Goal: Information Seeking & Learning: Learn about a topic

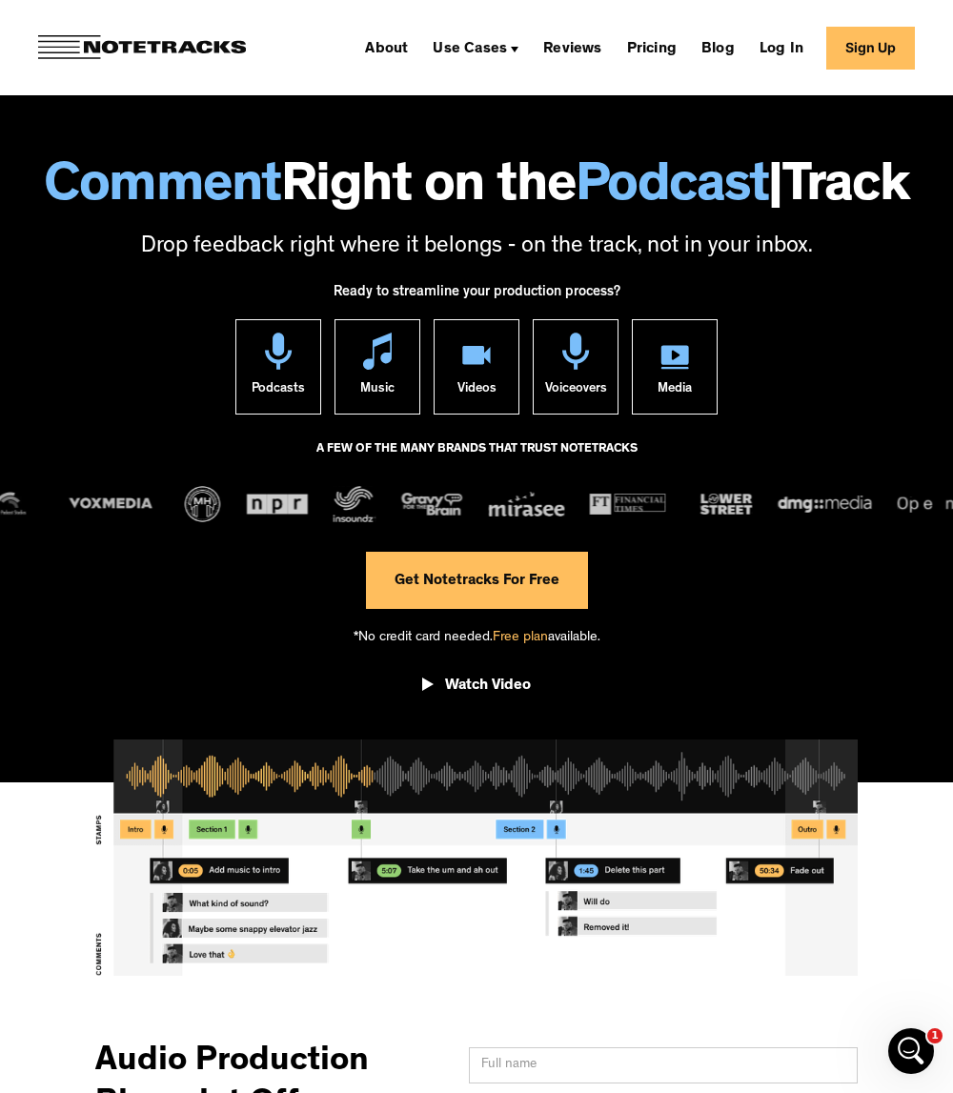
click at [579, 52] on link "Reviews" at bounding box center [571, 47] width 73 height 30
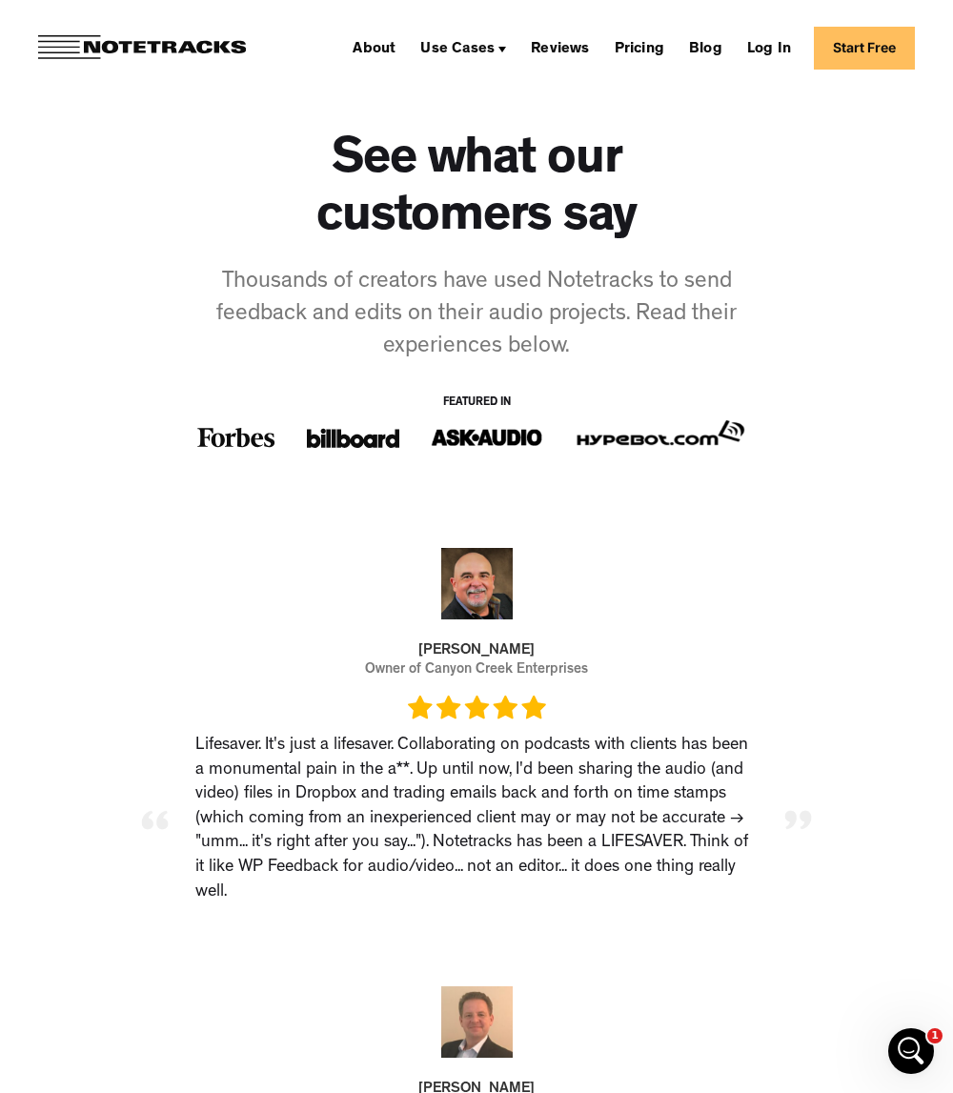
click at [402, 47] on link "About" at bounding box center [374, 47] width 58 height 30
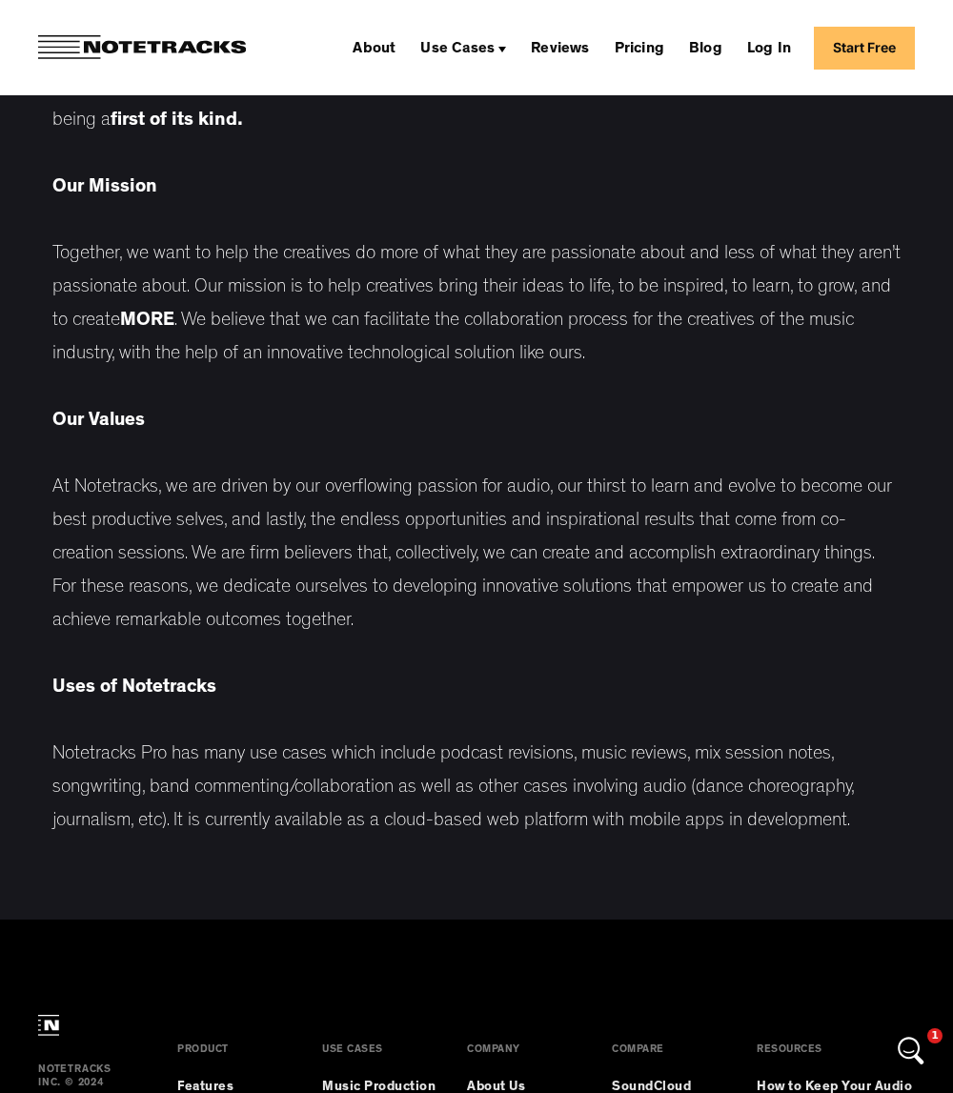
drag, startPoint x: 521, startPoint y: 342, endPoint x: 525, endPoint y: 365, distance: 23.2
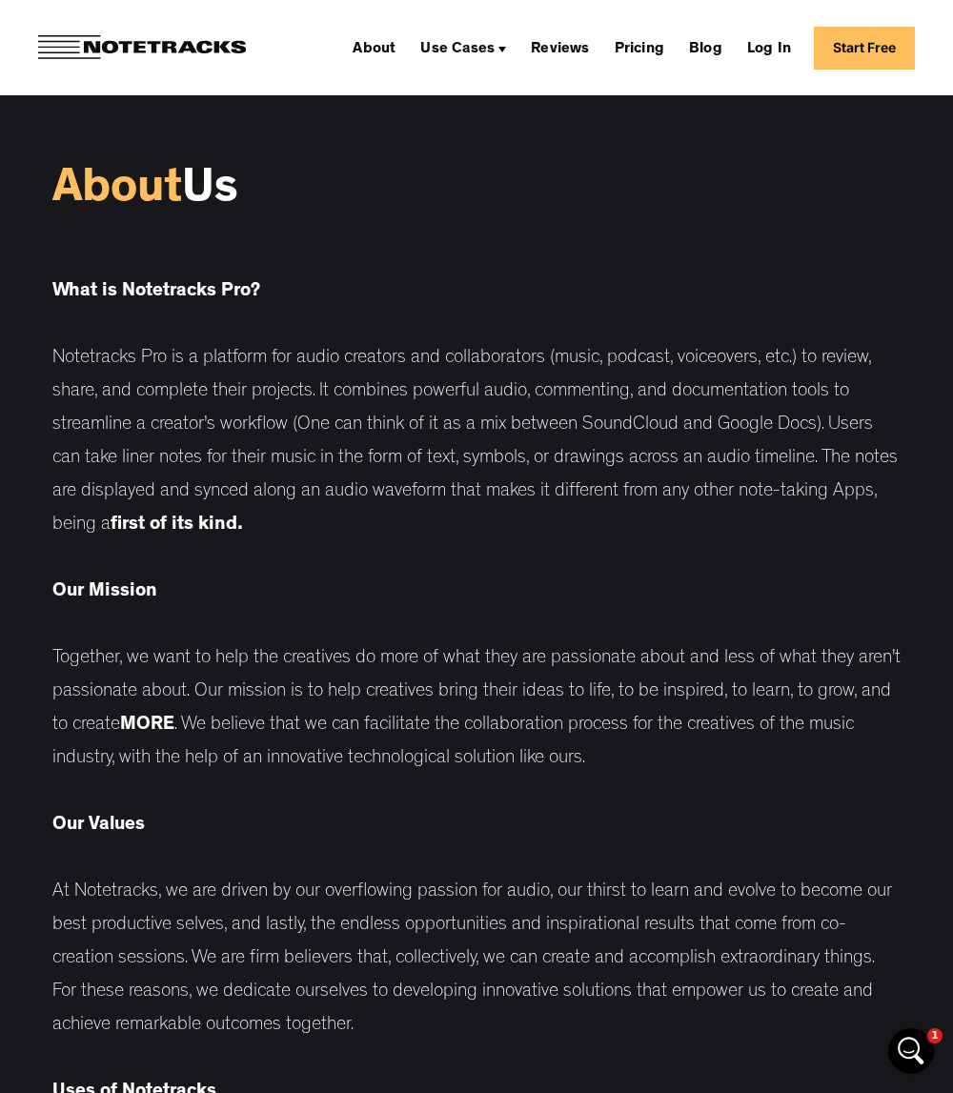
click at [495, 52] on div "Use Cases" at bounding box center [457, 49] width 74 height 15
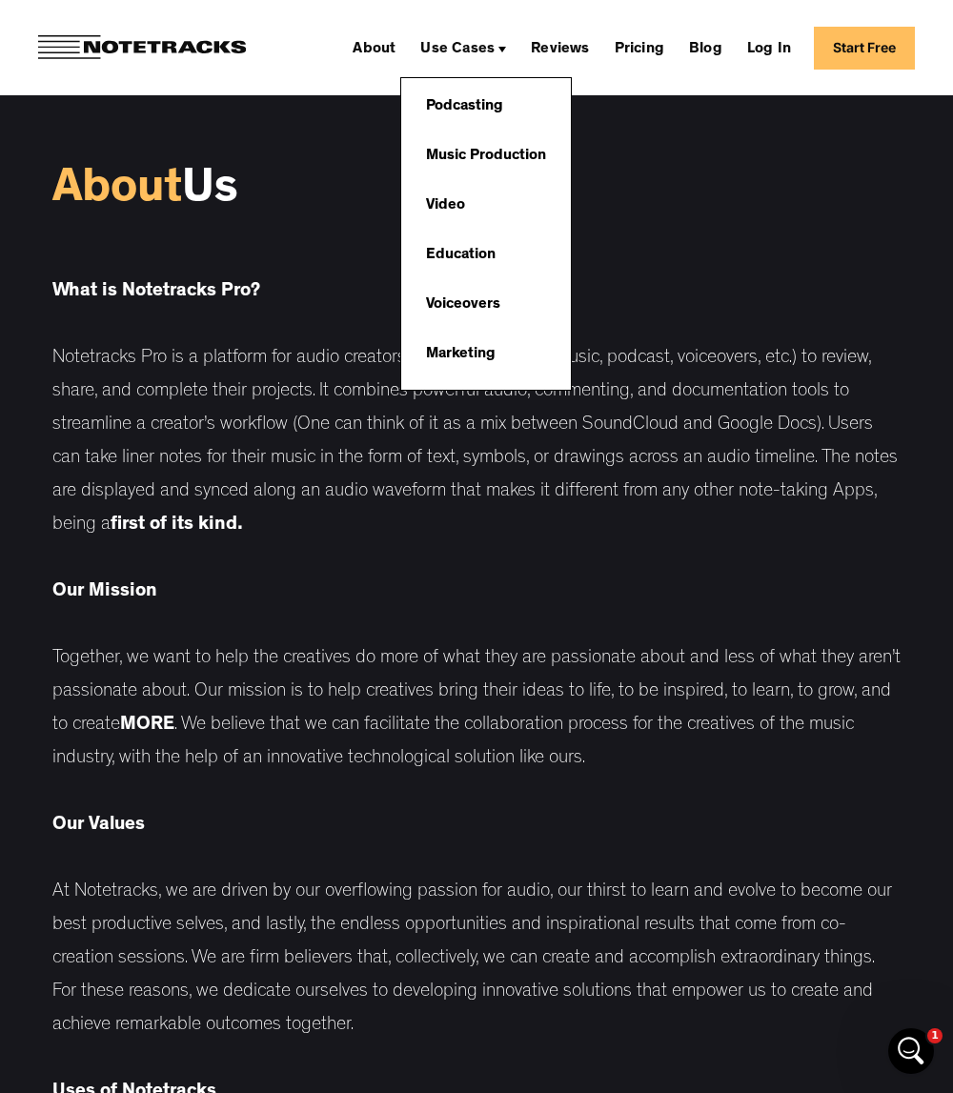
click at [475, 102] on link "Podcasting" at bounding box center [464, 107] width 96 height 38
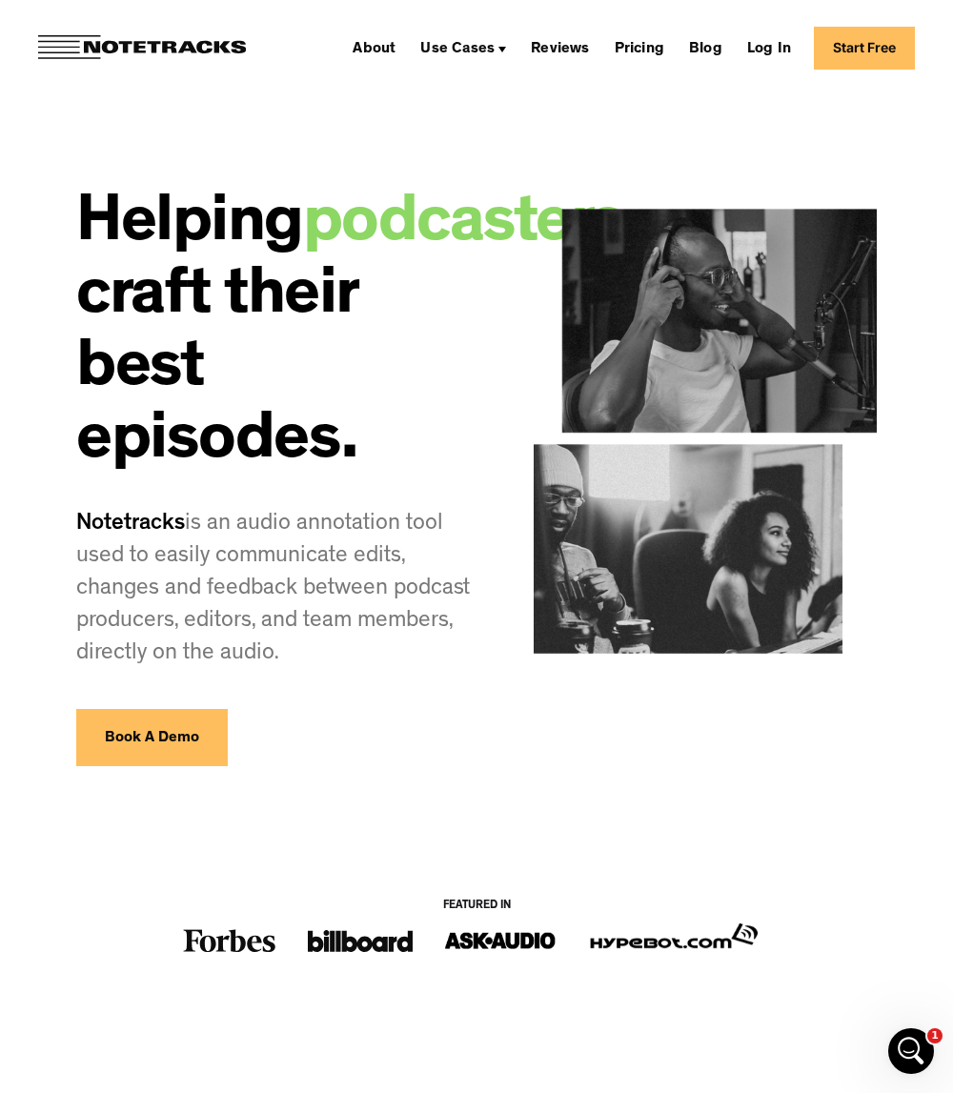
click at [653, 52] on link "Pricing" at bounding box center [639, 47] width 65 height 30
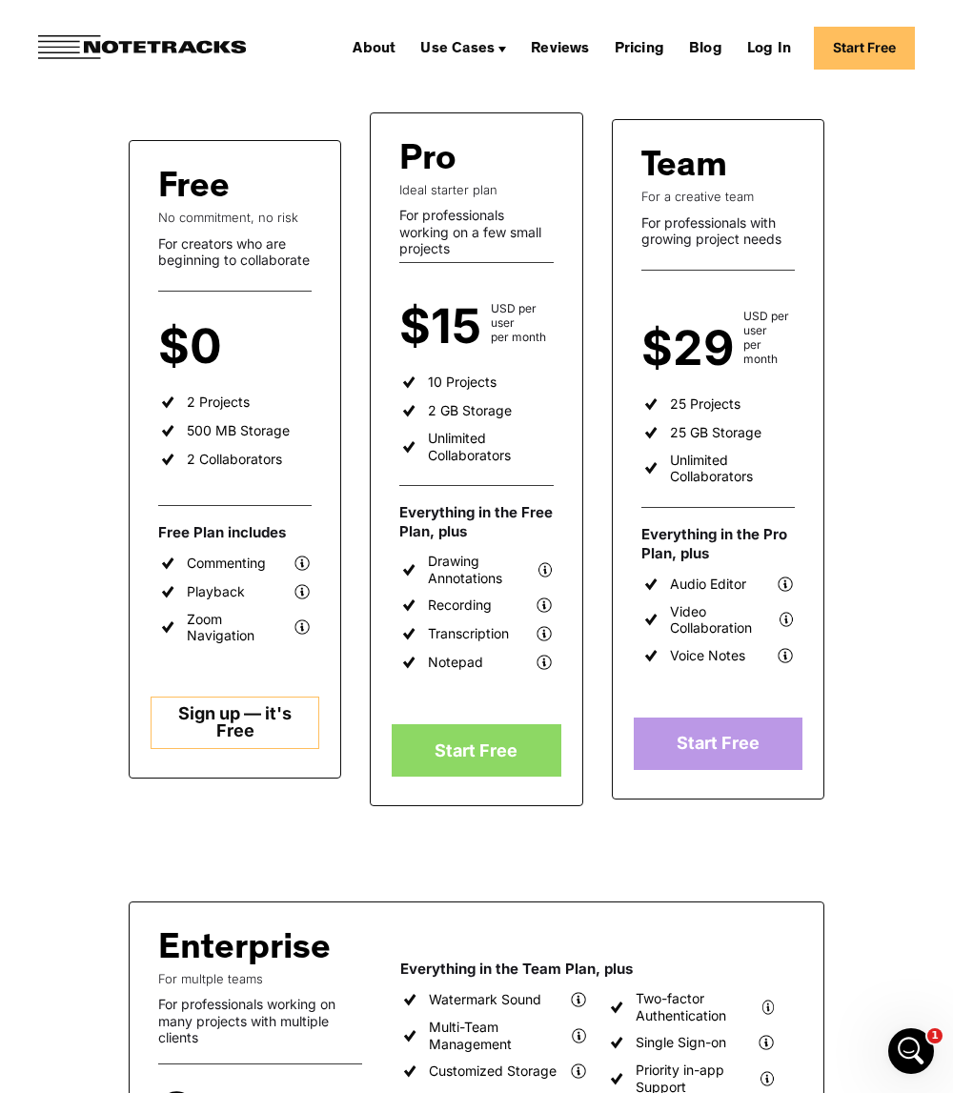
scroll to position [381, 0]
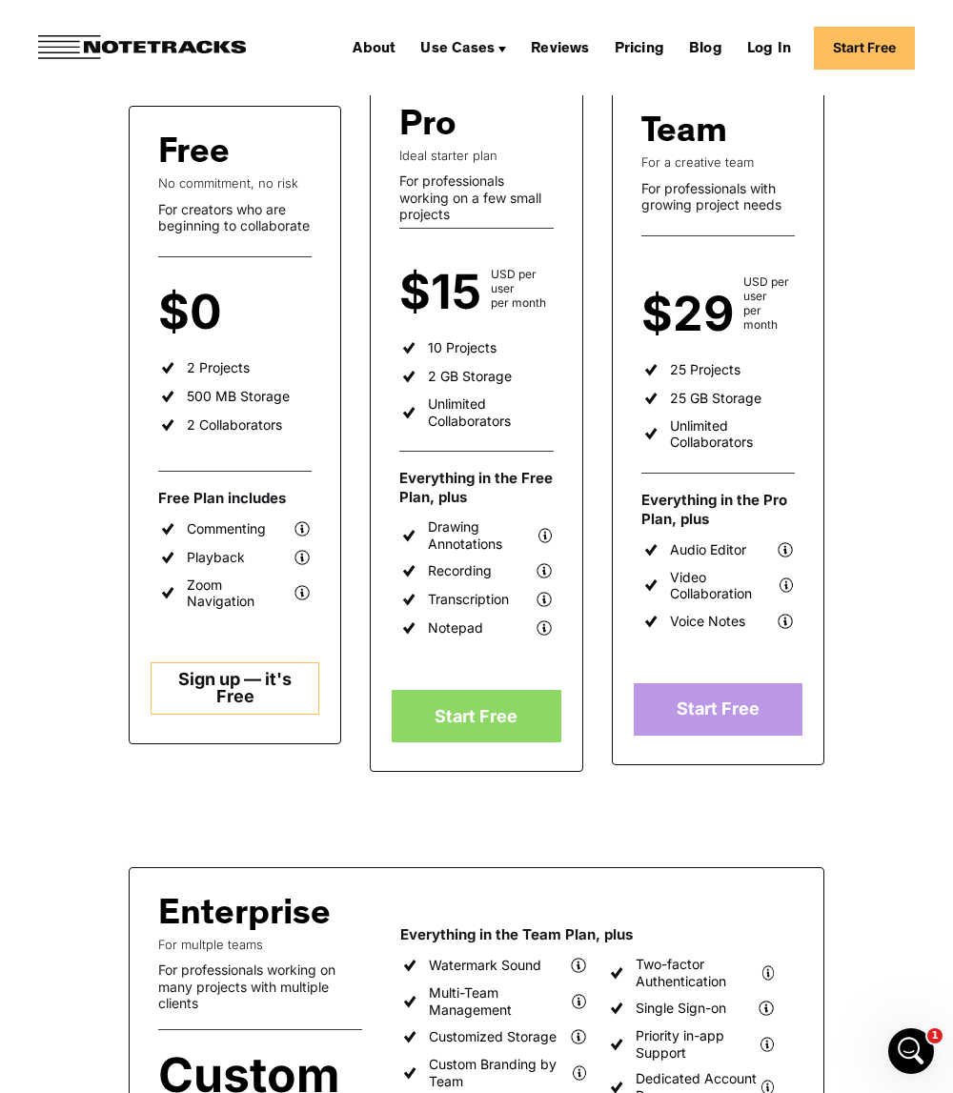
click at [469, 540] on div "Drawing Annotations" at bounding box center [482, 534] width 109 height 33
click at [547, 534] on img at bounding box center [544, 535] width 16 height 19
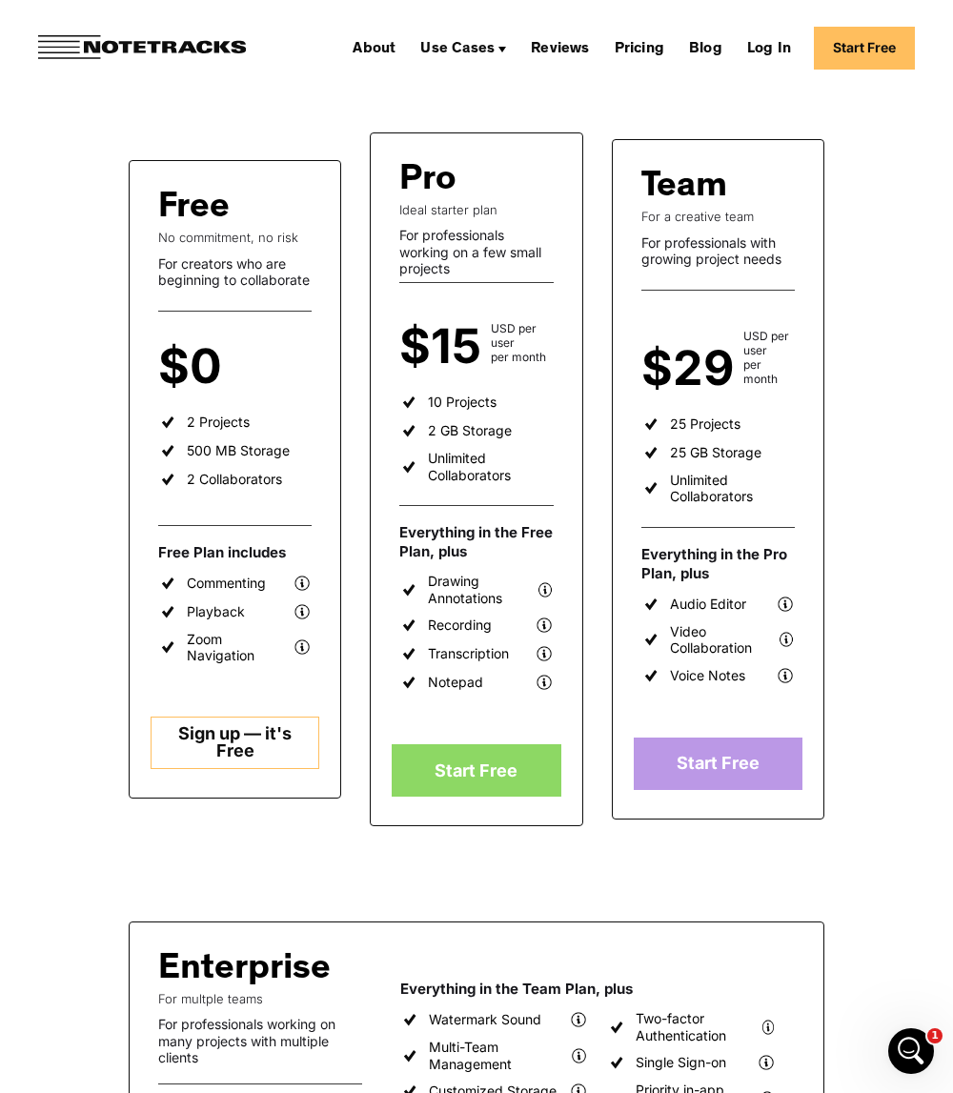
scroll to position [286, 0]
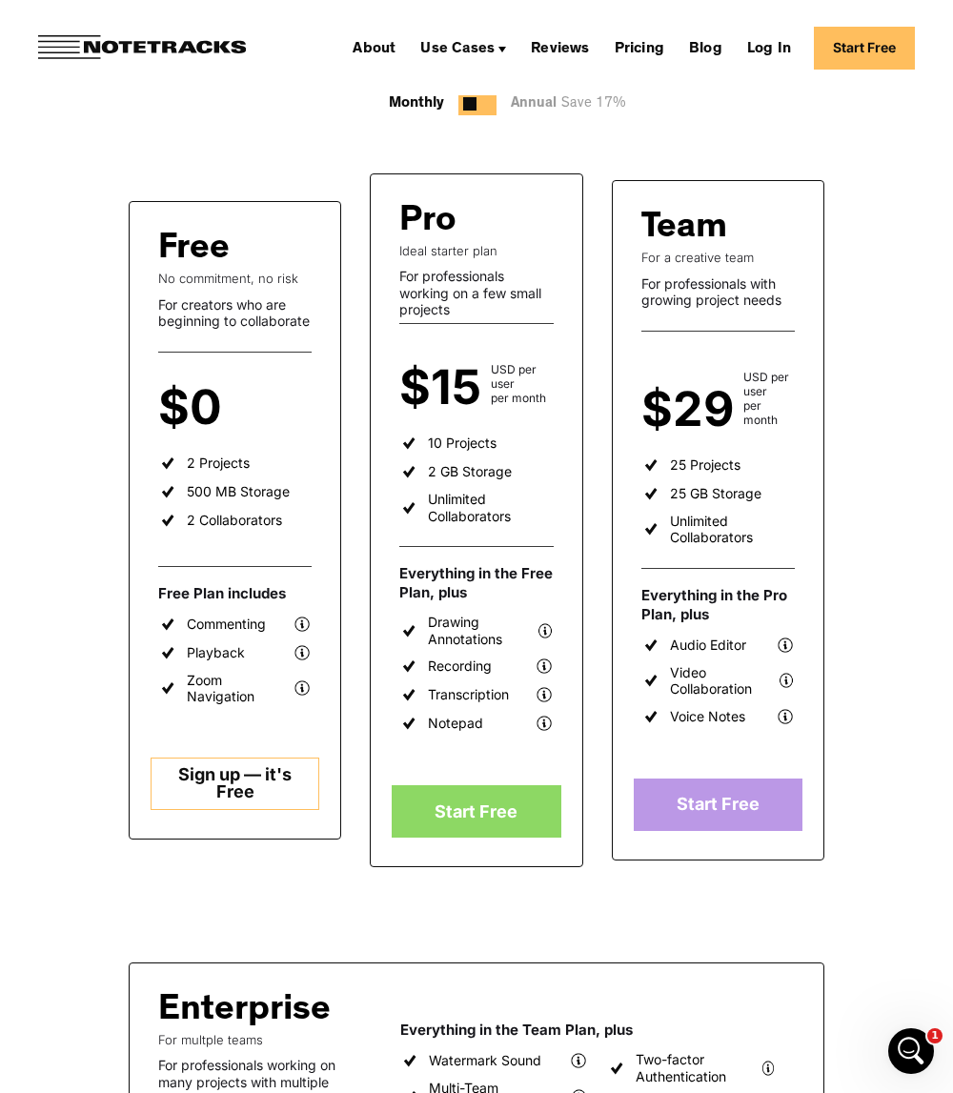
click at [547, 695] on img at bounding box center [544, 694] width 19 height 19
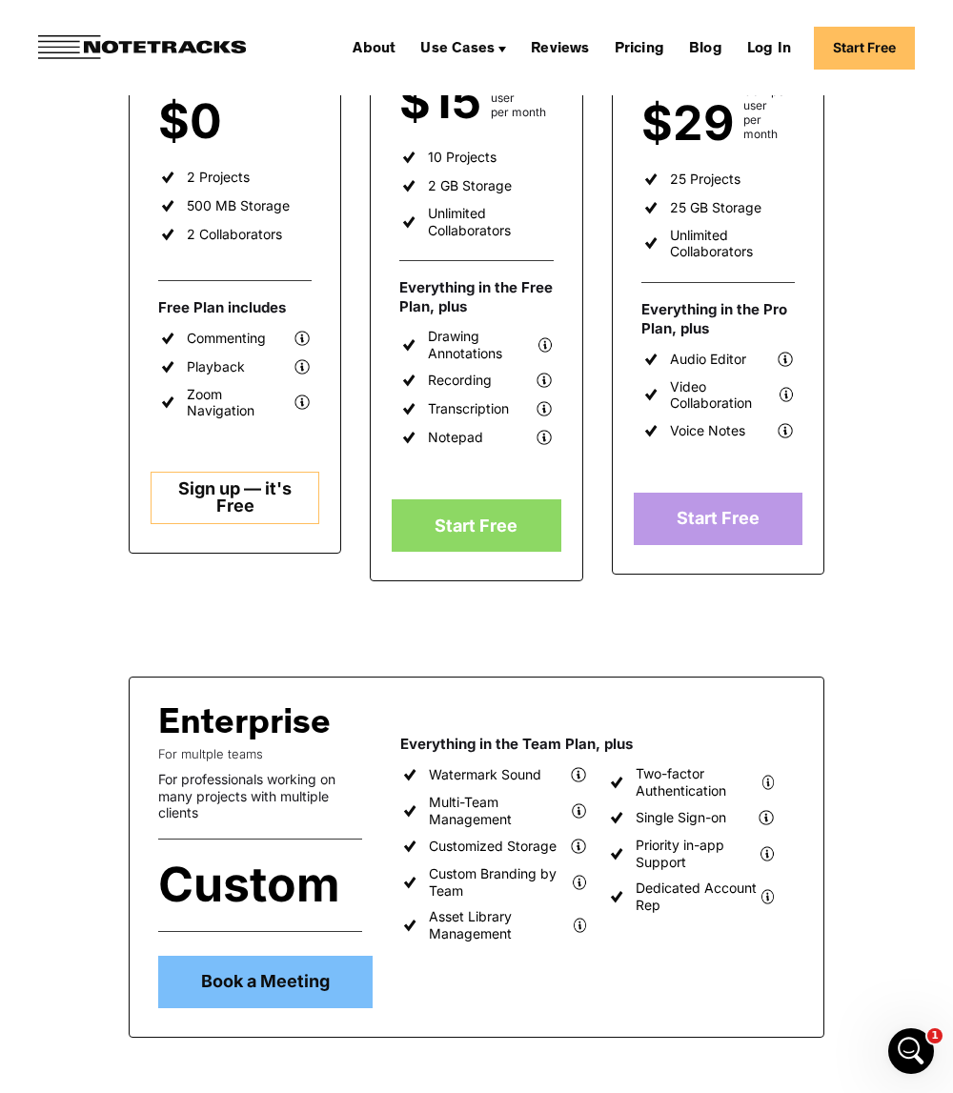
scroll to position [0, 0]
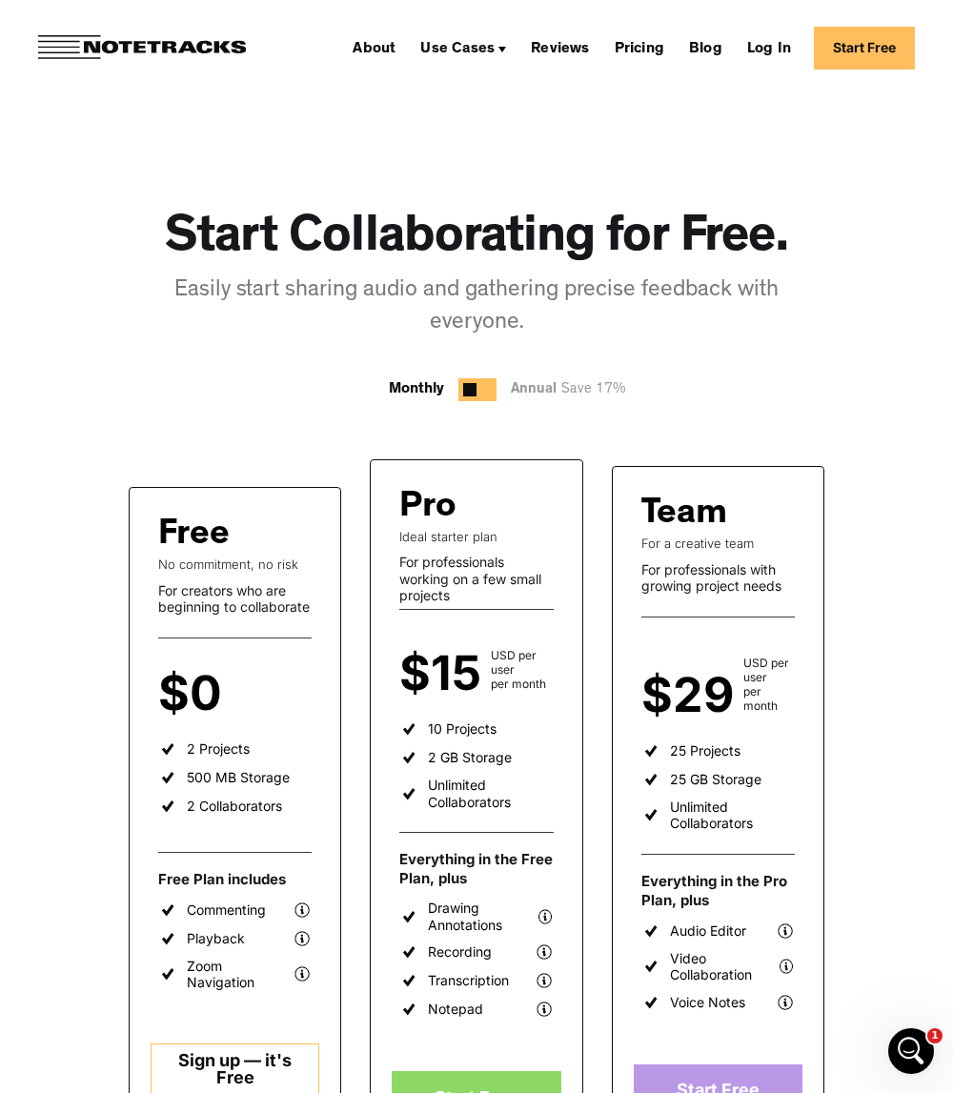
click at [396, 49] on link "About" at bounding box center [374, 47] width 58 height 30
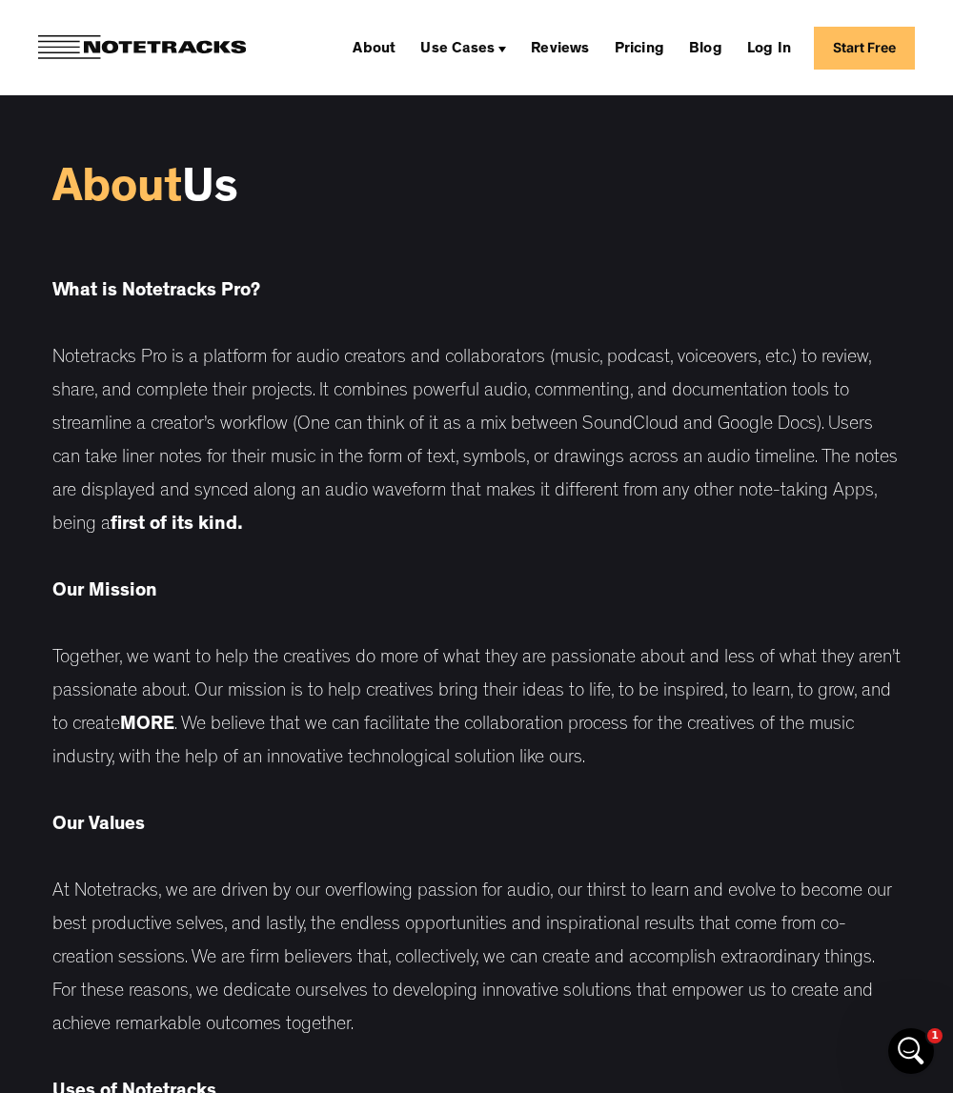
click at [53, 44] on img at bounding box center [142, 47] width 208 height 25
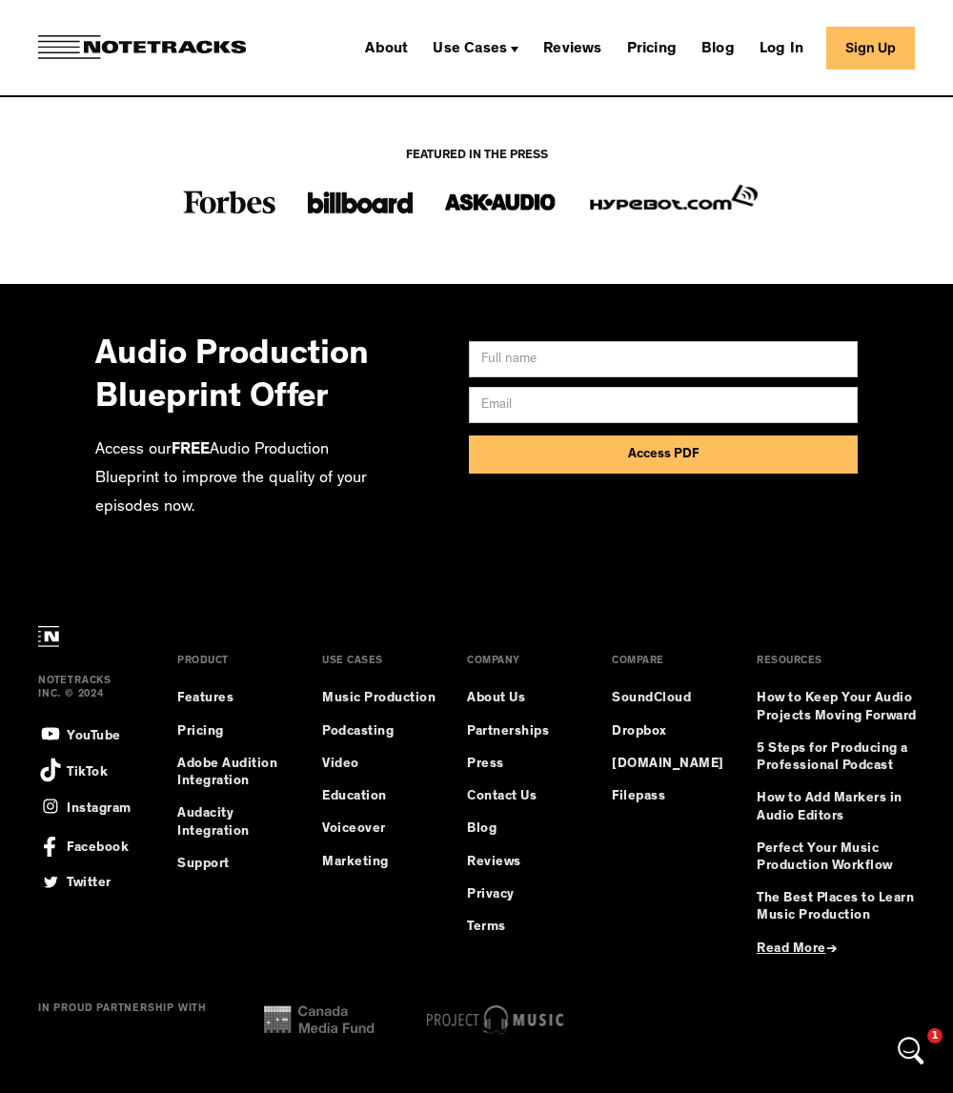
scroll to position [13919, 0]
click at [212, 696] on link "Features" at bounding box center [234, 698] width 114 height 17
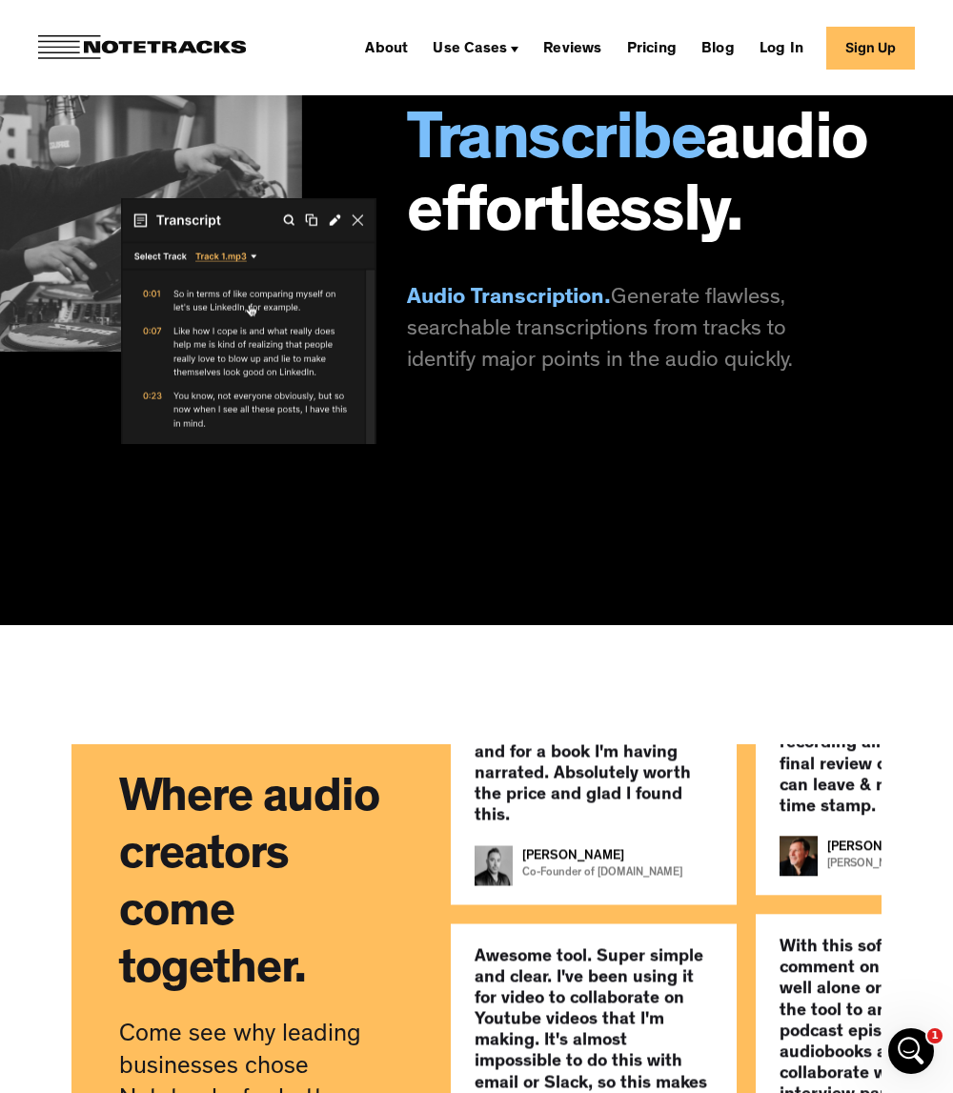
scroll to position [3335, 0]
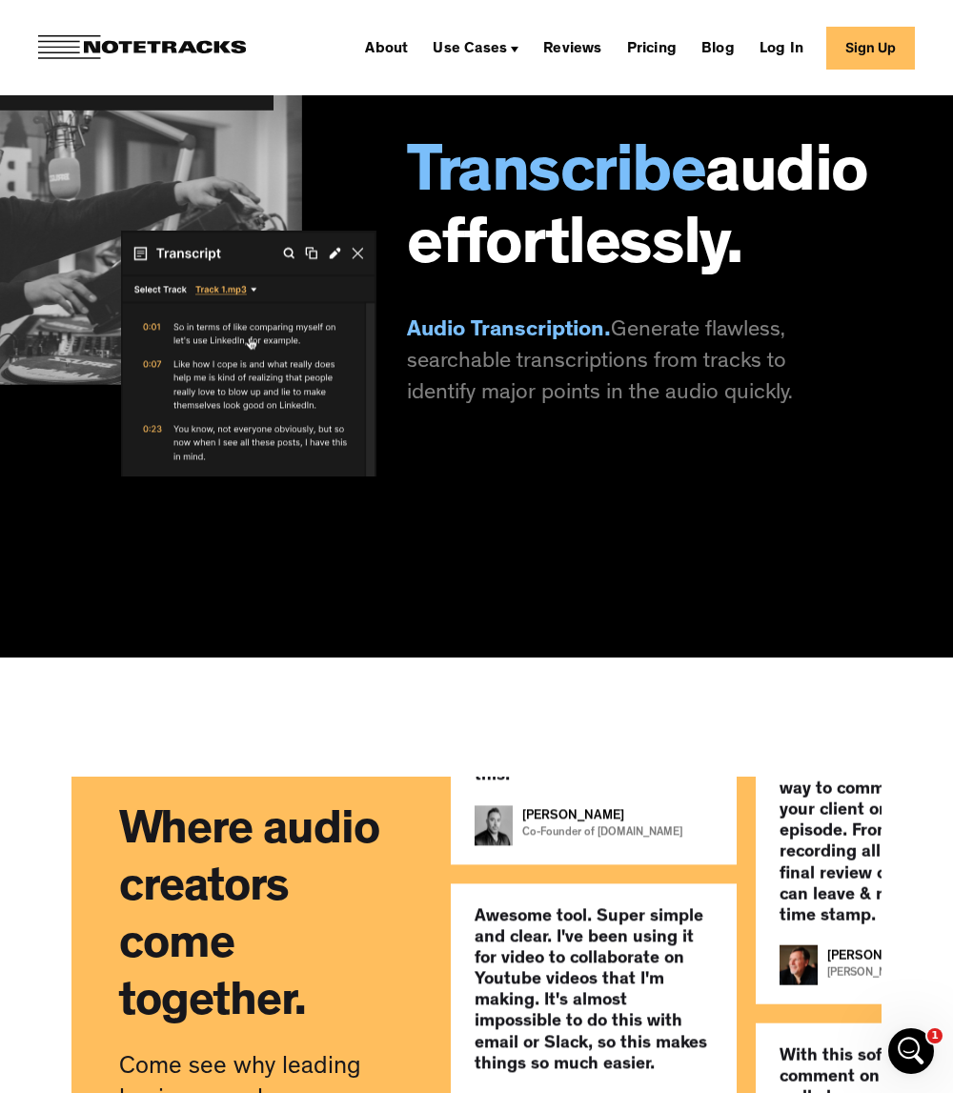
click at [452, 87] on div "BETA" at bounding box center [436, 75] width 30 height 23
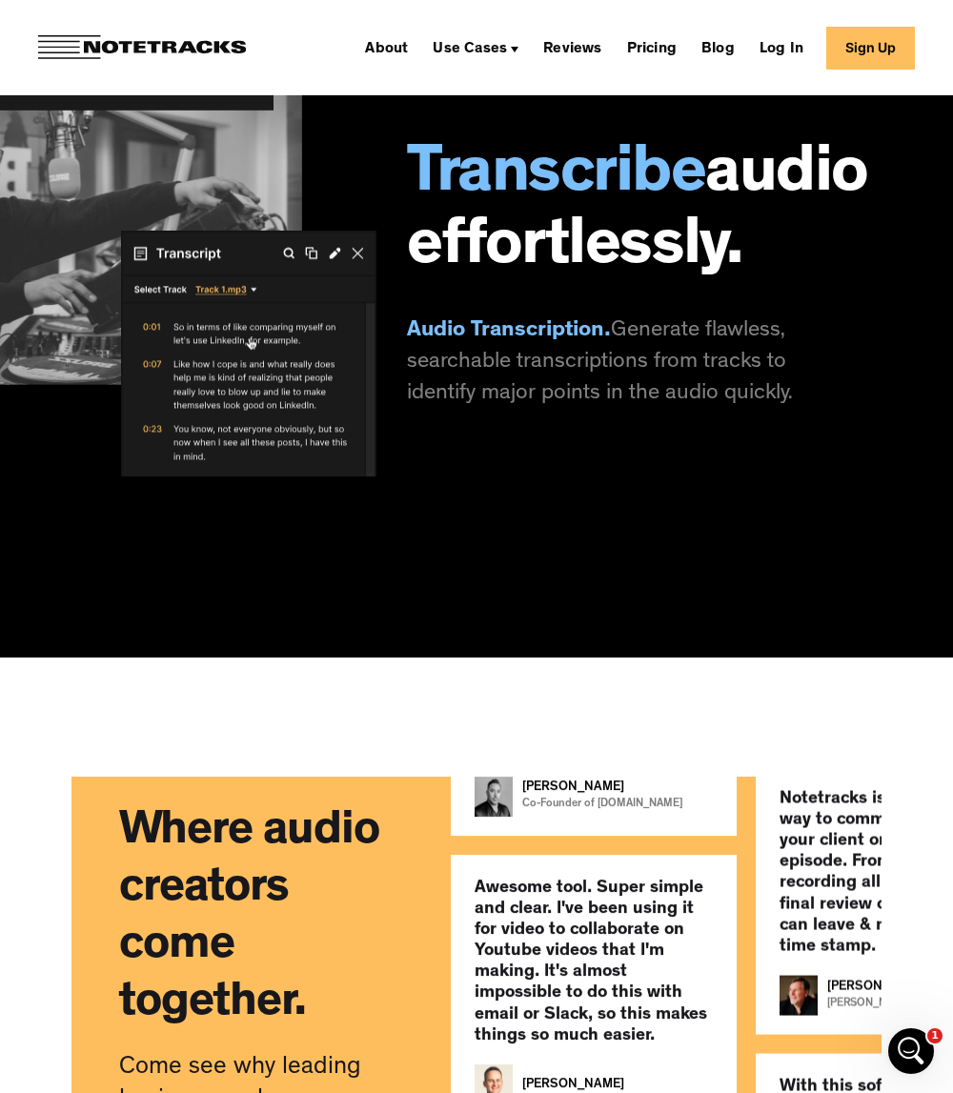
click at [238, 87] on div "Transcribe" at bounding box center [212, 77] width 52 height 19
click at [290, 459] on img at bounding box center [173, 354] width 408 height 246
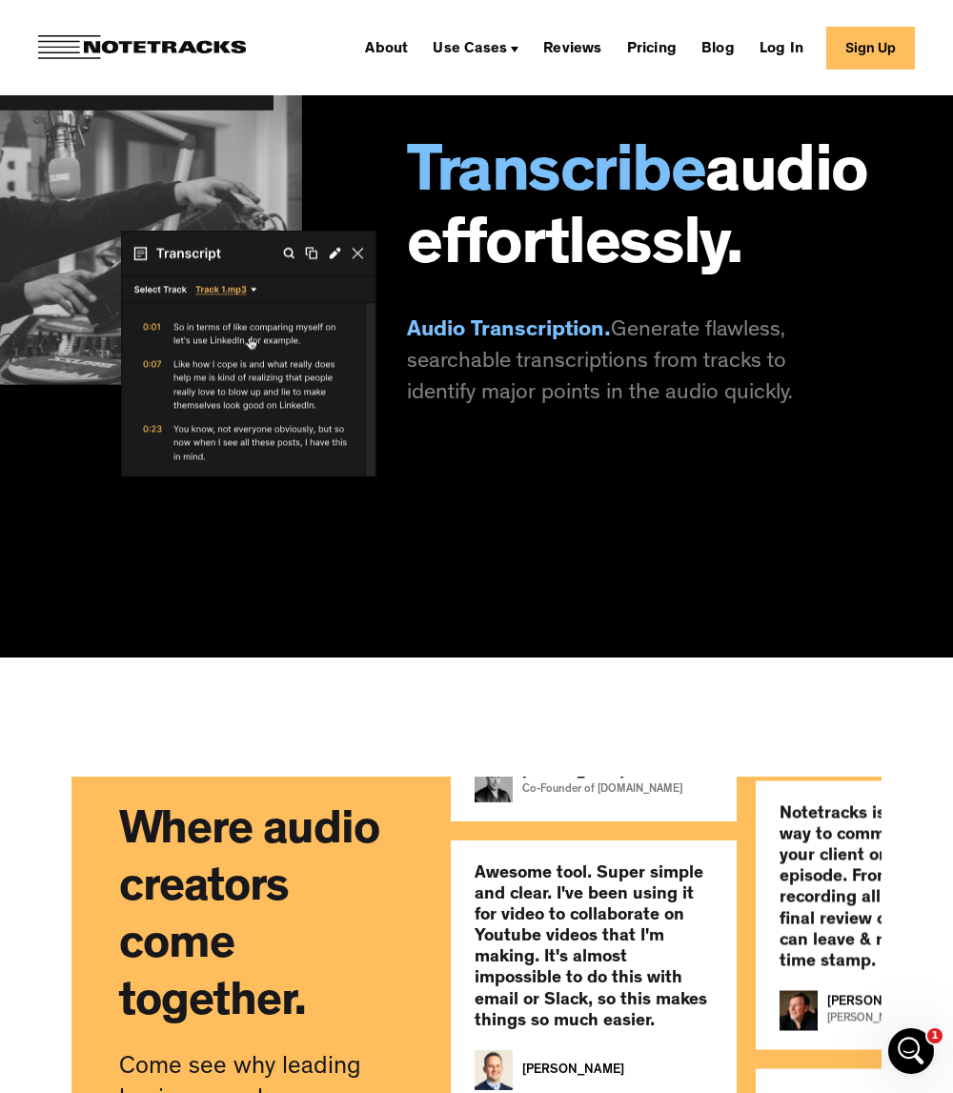
click at [306, 476] on img at bounding box center [173, 354] width 408 height 246
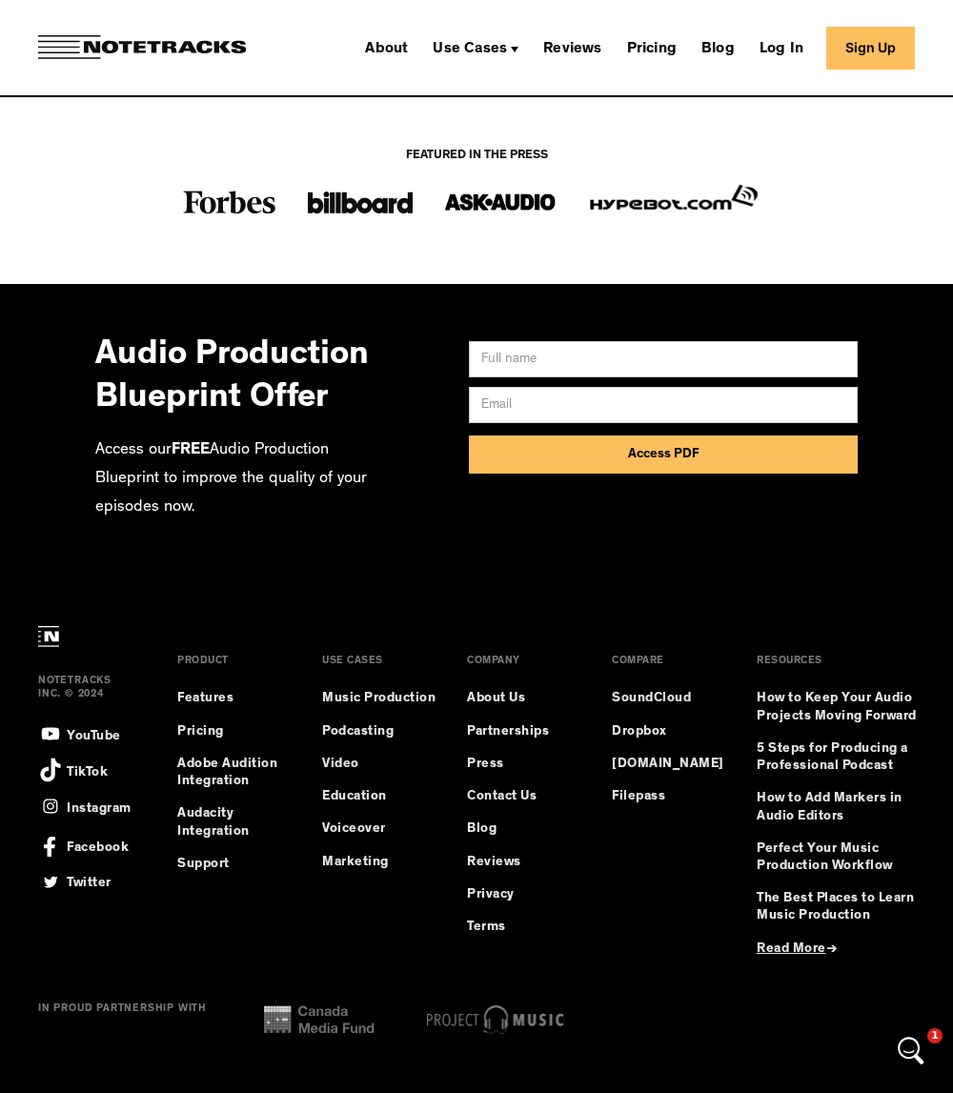
scroll to position [13823, 0]
click at [194, 707] on link "Features" at bounding box center [234, 698] width 114 height 17
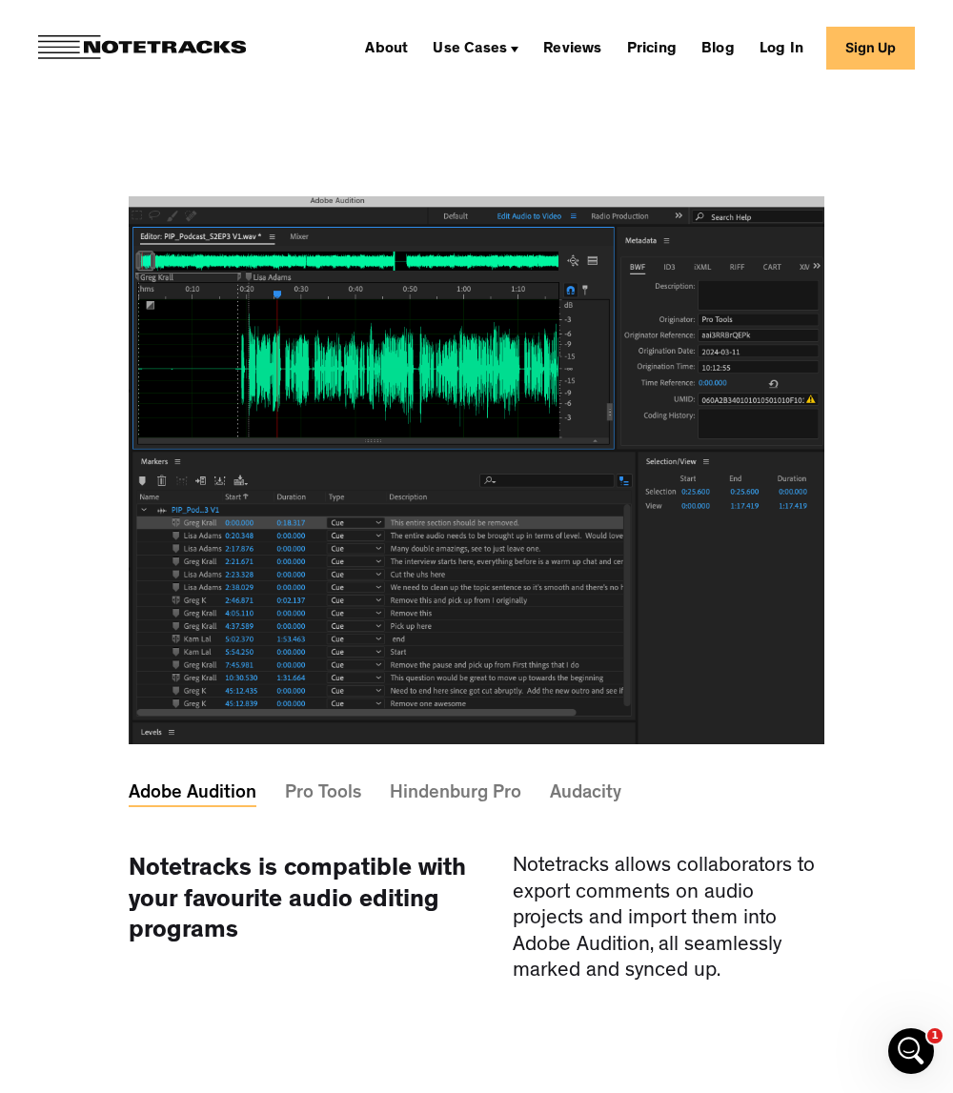
scroll to position [5336, 0]
